Goal: Task Accomplishment & Management: Use online tool/utility

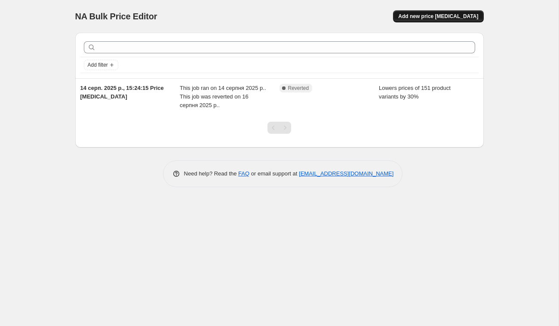
click at [445, 12] on button "Add new price [MEDICAL_DATA]" at bounding box center [438, 16] width 90 height 12
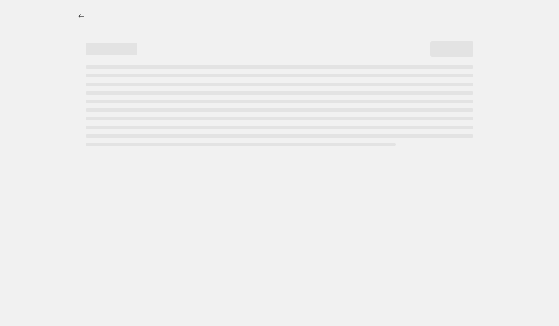
select select "percentage"
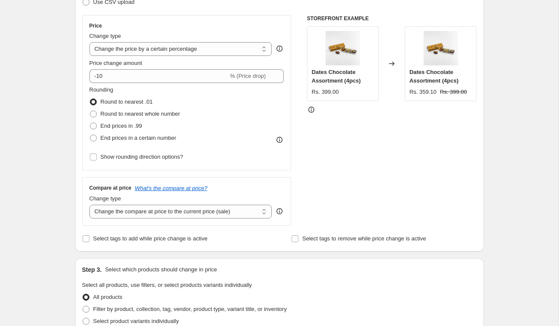
scroll to position [140, 0]
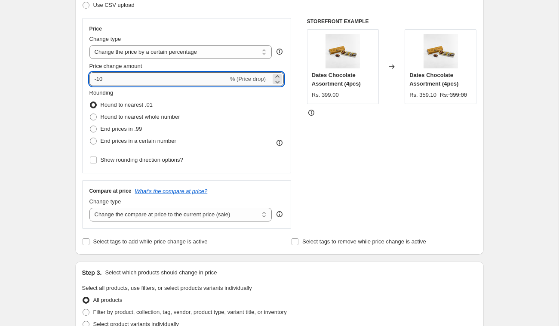
click at [142, 78] on input "-10" at bounding box center [158, 79] width 139 height 14
type input "-15"
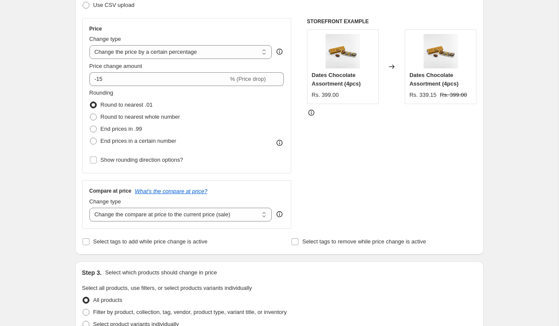
click at [361, 149] on div "STOREFRONT EXAMPLE Dates Chocolate Assortment (4pcs) Rs. 399.00 Changed to Date…" at bounding box center [392, 123] width 170 height 211
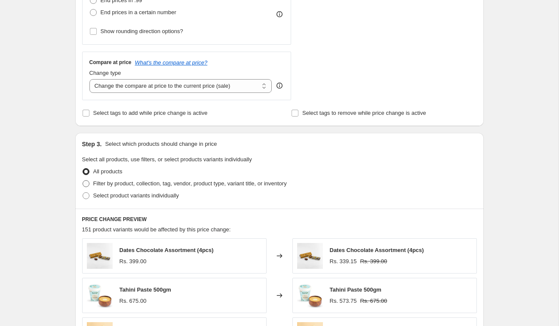
scroll to position [271, 0]
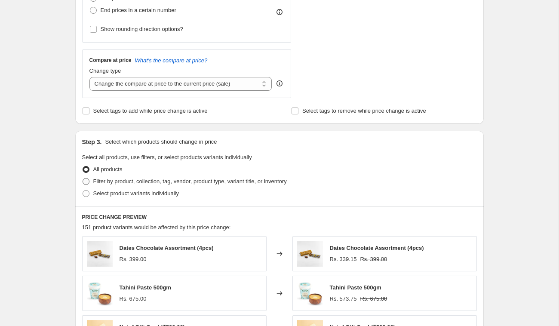
click at [165, 183] on span "Filter by product, collection, tag, vendor, product type, variant title, or inv…" at bounding box center [189, 181] width 193 height 6
click at [83, 178] on input "Filter by product, collection, tag, vendor, product type, variant title, or inv…" at bounding box center [83, 178] width 0 height 0
radio input "true"
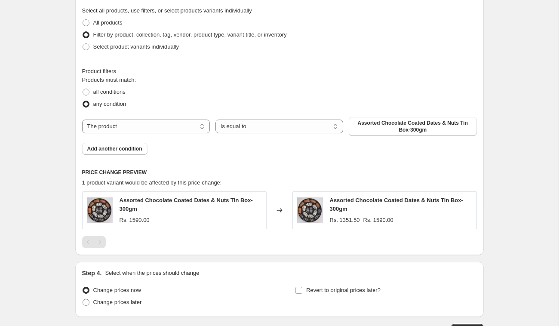
scroll to position [418, 0]
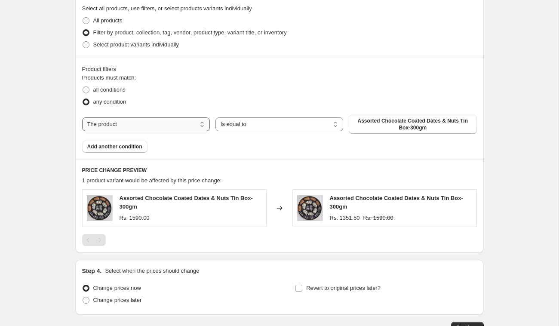
click at [174, 120] on select "The product The product's collection The product's tag The product's vendor The…" at bounding box center [146, 124] width 128 height 14
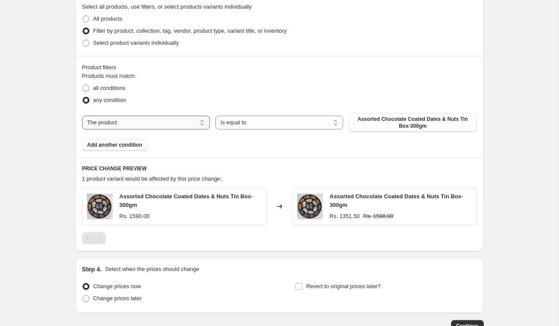
scroll to position [419, 0]
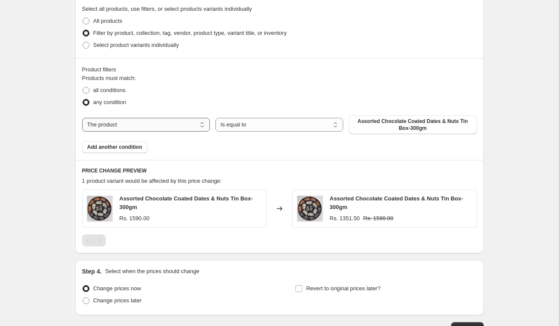
select select "collection"
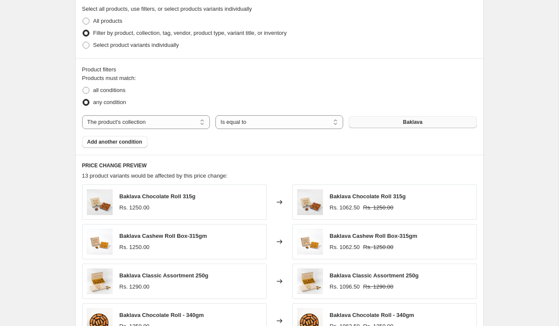
click at [390, 125] on button "Baklava" at bounding box center [413, 122] width 128 height 12
click at [135, 140] on span "Add another condition" at bounding box center [114, 141] width 55 height 7
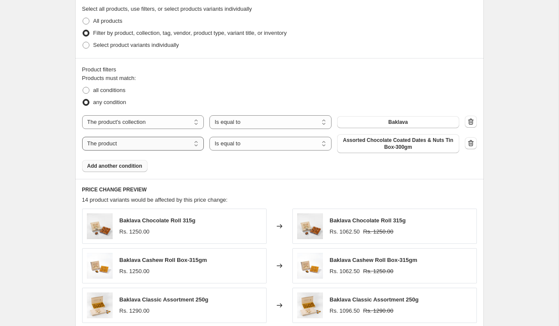
click at [144, 140] on select "The product The product's collection The product's tag The product's vendor The…" at bounding box center [143, 144] width 122 height 14
select select "collection"
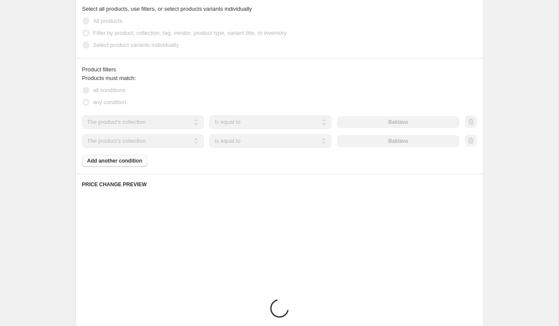
click at [387, 144] on div "The product The product's collection The product's tag The product's vendor The…" at bounding box center [270, 141] width 377 height 14
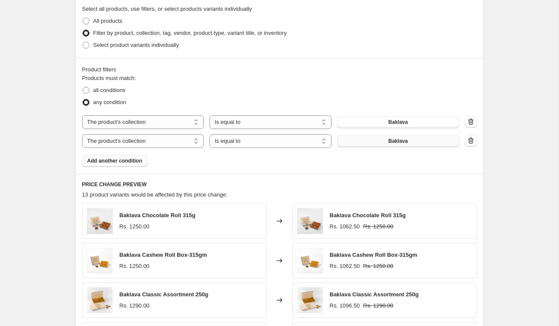
click at [387, 144] on button "Baklava" at bounding box center [398, 141] width 122 height 12
click at [123, 163] on span "Add another condition" at bounding box center [114, 160] width 55 height 7
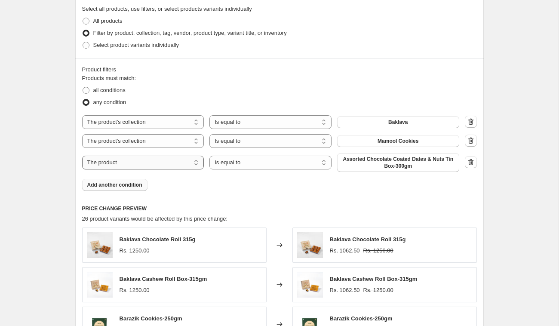
click at [144, 161] on select "The product The product's collection The product's tag The product's vendor The…" at bounding box center [143, 163] width 122 height 14
select select "collection"
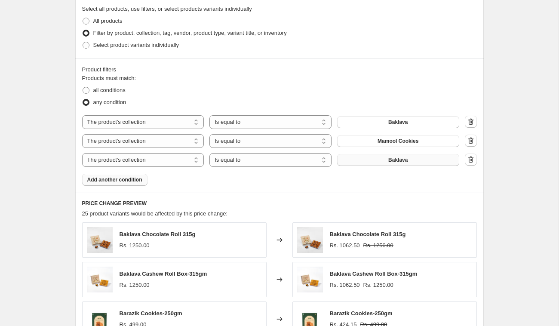
click at [384, 159] on button "Baklava" at bounding box center [398, 160] width 122 height 12
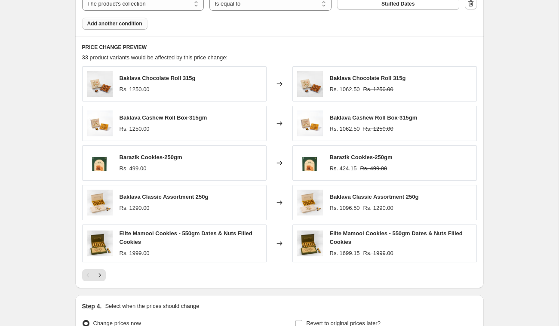
scroll to position [667, 0]
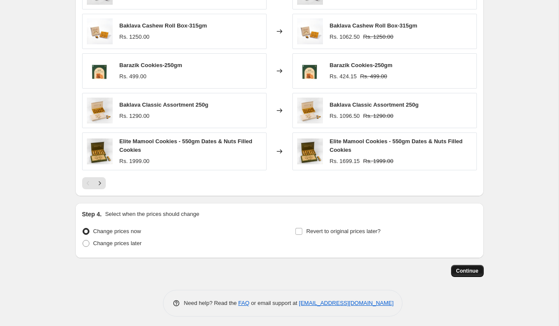
click at [463, 268] on span "Continue" at bounding box center [467, 270] width 22 height 7
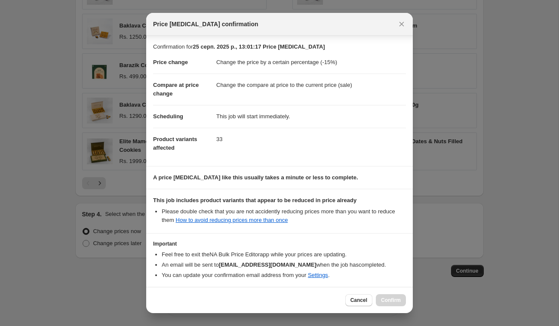
scroll to position [34, 0]
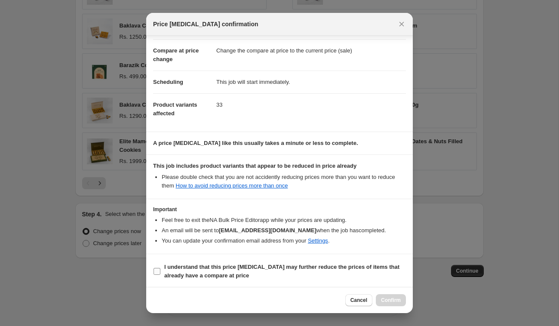
drag, startPoint x: 206, startPoint y: 268, endPoint x: 218, endPoint y: 269, distance: 12.0
click at [206, 268] on b "I understand that this price [MEDICAL_DATA] may further reduce the prices of it…" at bounding box center [281, 271] width 235 height 15
click at [160, 268] on input "I understand that this price [MEDICAL_DATA] may further reduce the prices of it…" at bounding box center [156, 271] width 7 height 7
checkbox input "true"
click at [390, 301] on span "Confirm" at bounding box center [391, 300] width 20 height 7
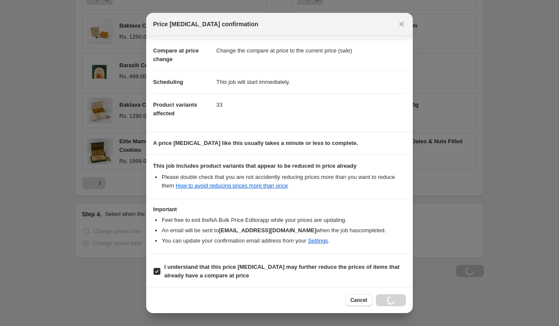
scroll to position [667, 0]
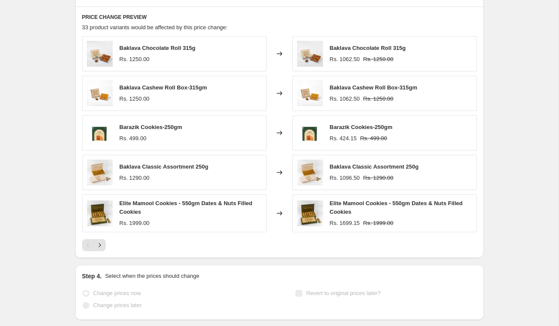
select select "percentage"
select select "collection"
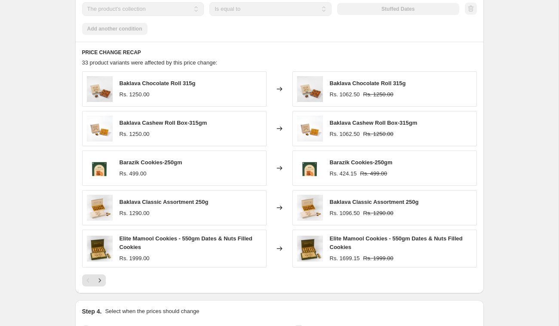
scroll to position [0, 0]
